Goal: Find specific fact: Find contact information

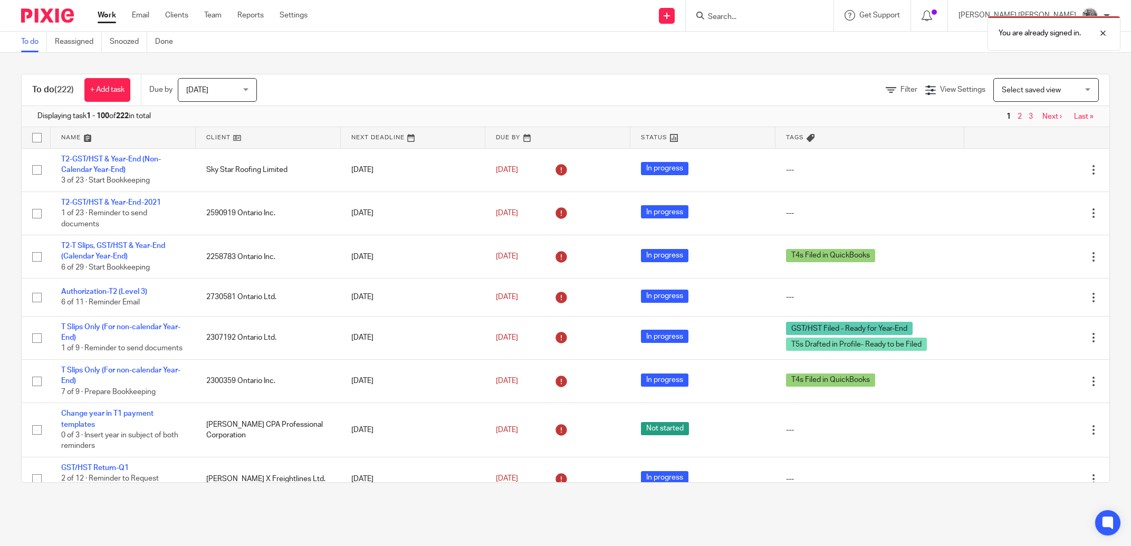
click at [818, 12] on div "You are already signed in." at bounding box center [842, 31] width 555 height 40
click at [800, 16] on div "You are already signed in." at bounding box center [842, 31] width 555 height 40
click at [1106, 33] on div at bounding box center [1094, 33] width 28 height 13
click at [799, 6] on div at bounding box center [759, 15] width 148 height 31
click at [796, 15] on input "Search" at bounding box center [754, 17] width 95 height 9
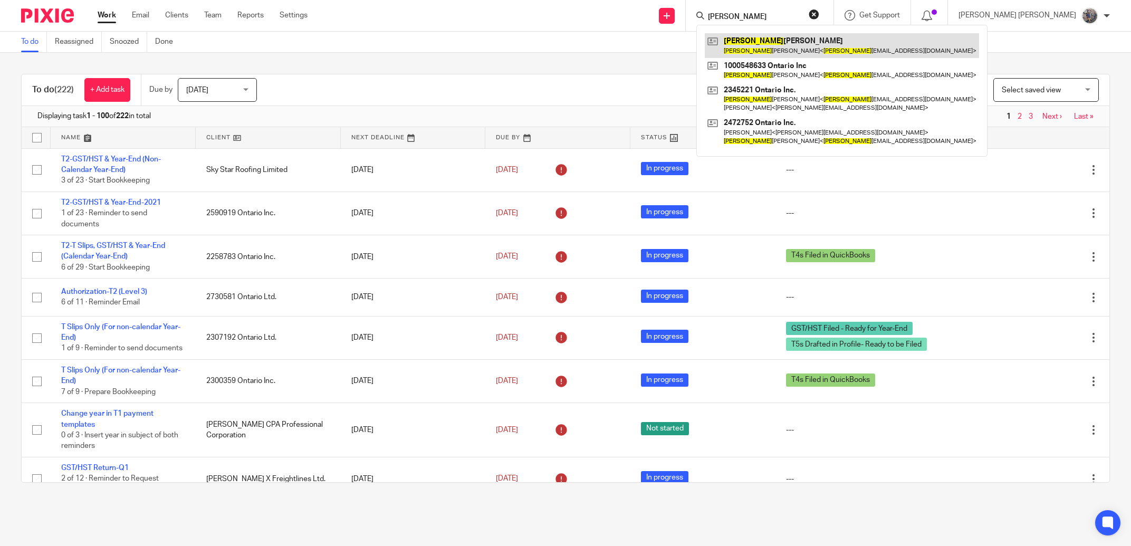
type input "[PERSON_NAME]"
click at [796, 36] on link at bounding box center [841, 45] width 274 height 24
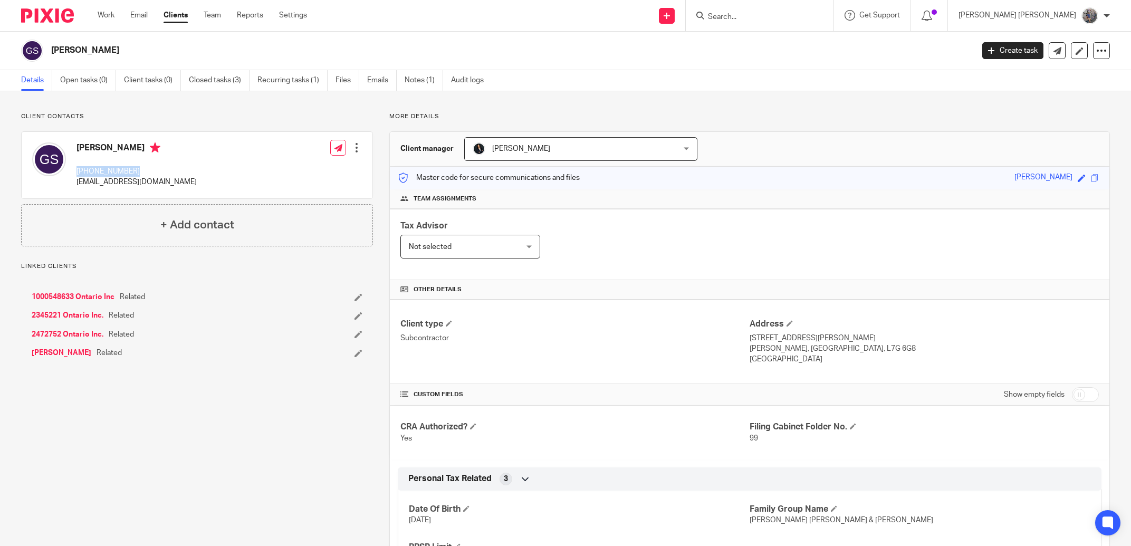
click at [77, 175] on p "[PHONE_NUMBER]" at bounding box center [136, 171] width 120 height 11
